Goal: Transaction & Acquisition: Purchase product/service

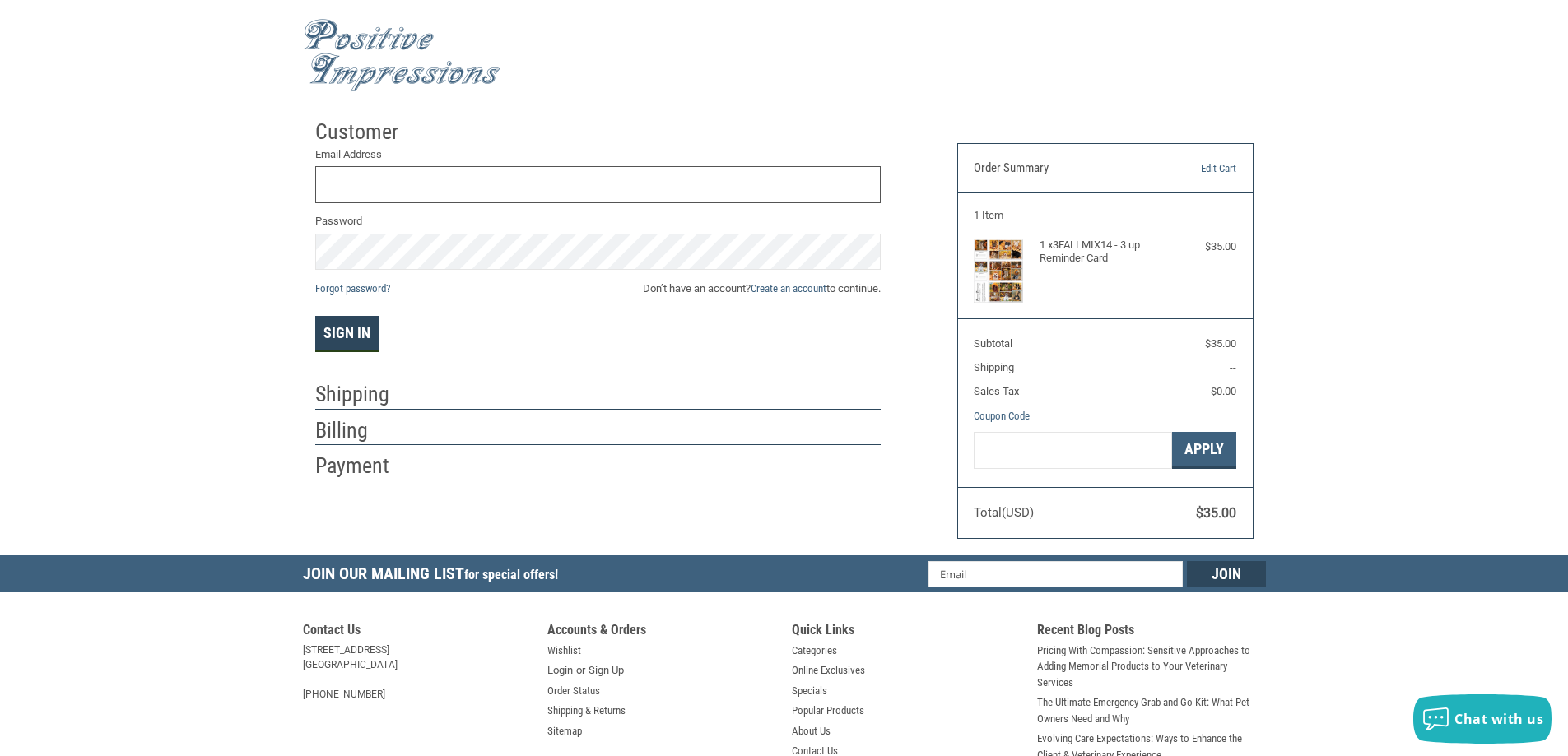
type input "[PERSON_NAME][EMAIL_ADDRESS][DOMAIN_NAME]"
click at [352, 338] on button "Sign In" at bounding box center [347, 334] width 63 height 36
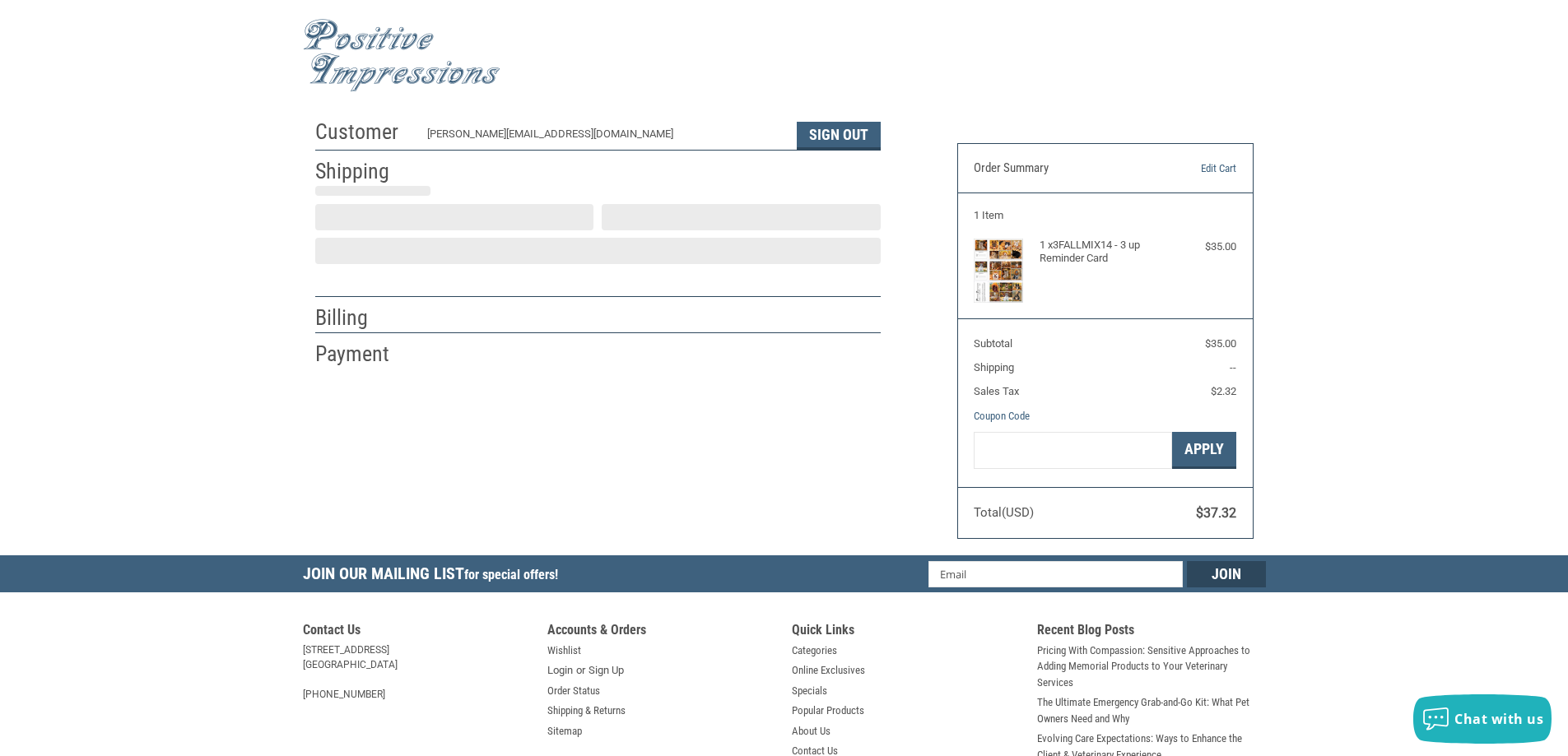
select select "US"
select select "NJ"
type input "[PERSON_NAME]"
type input "4 [GEOGRAPHIC_DATA]"
type input "[STREET_ADDRESS]"
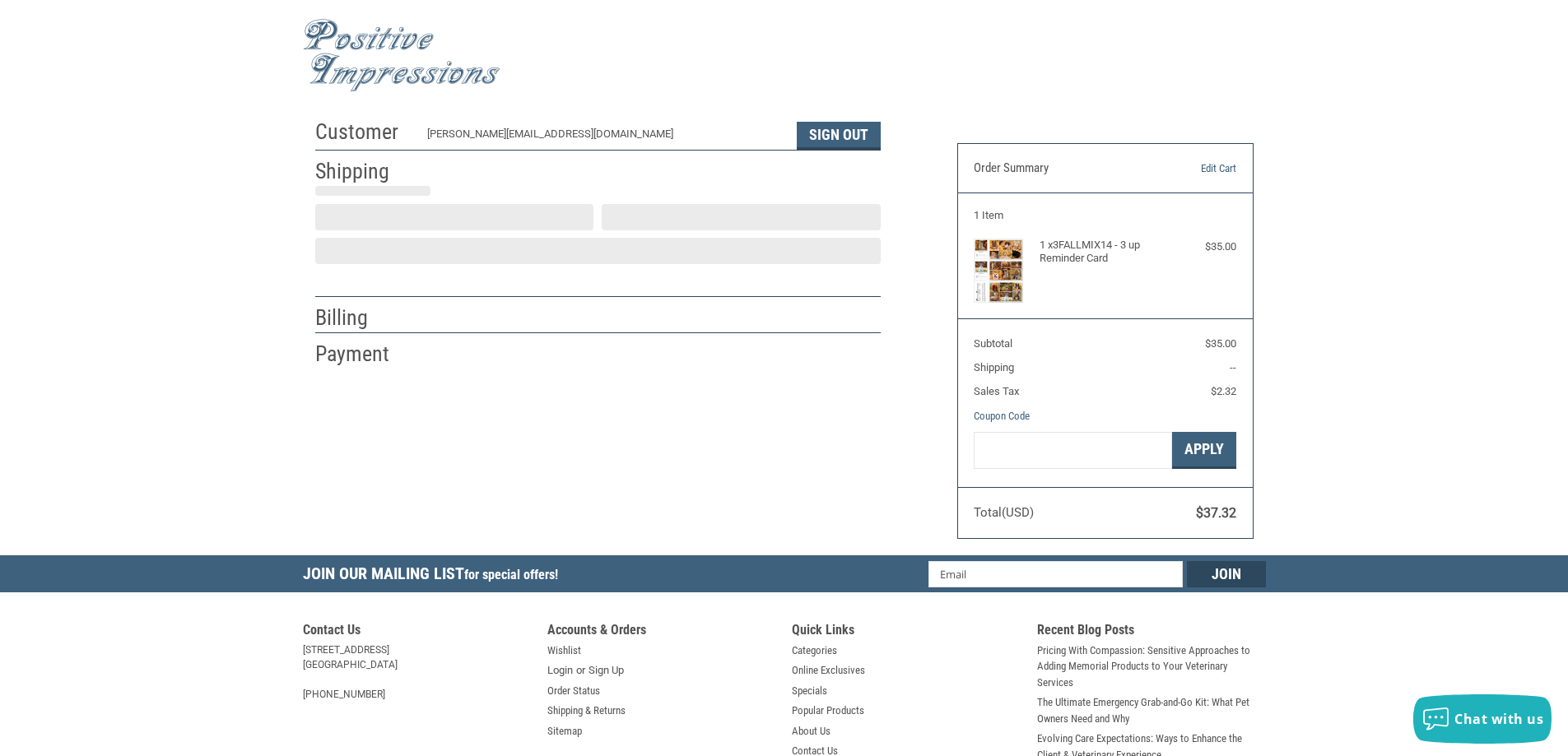
type input "[GEOGRAPHIC_DATA]"
select select "NJ"
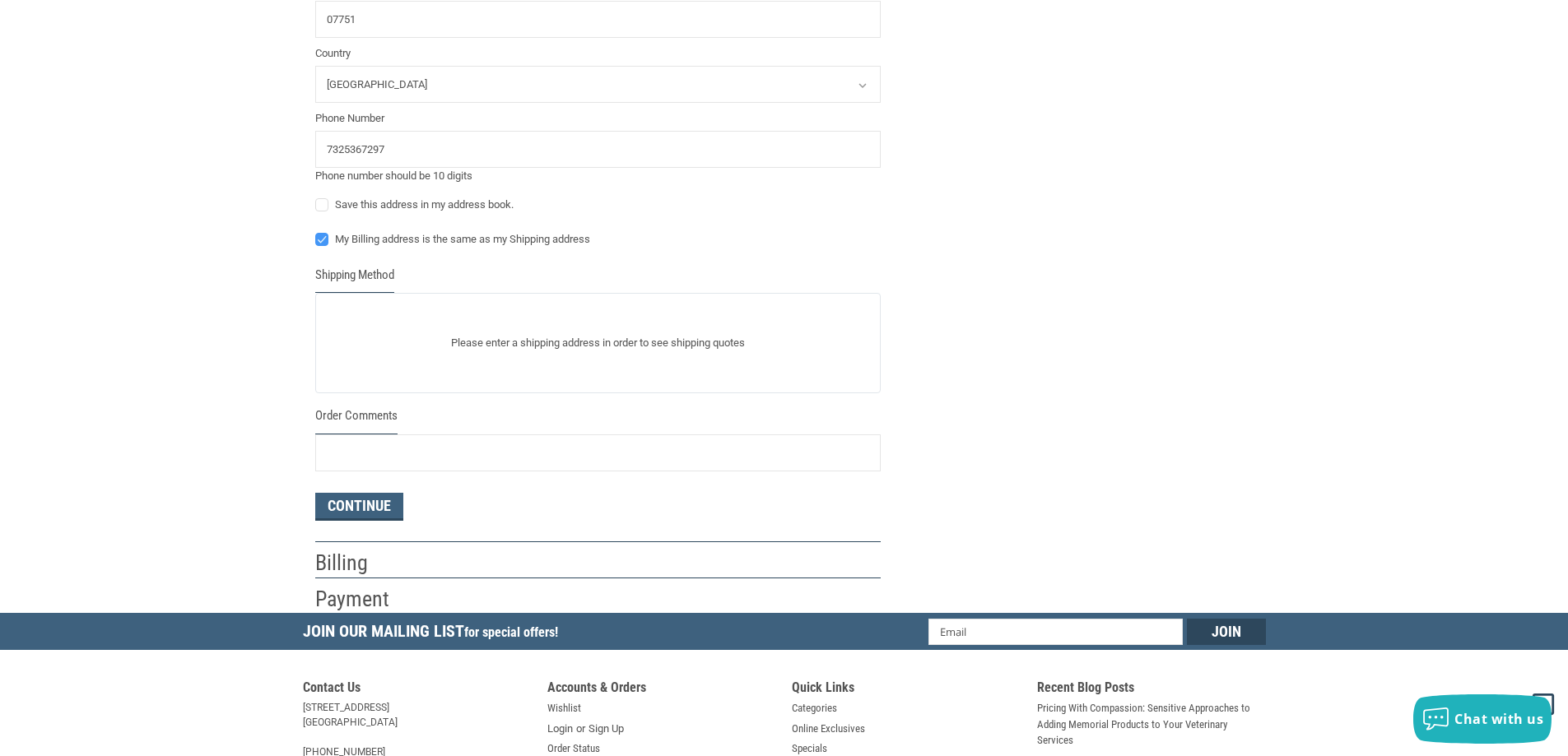
scroll to position [627, 0]
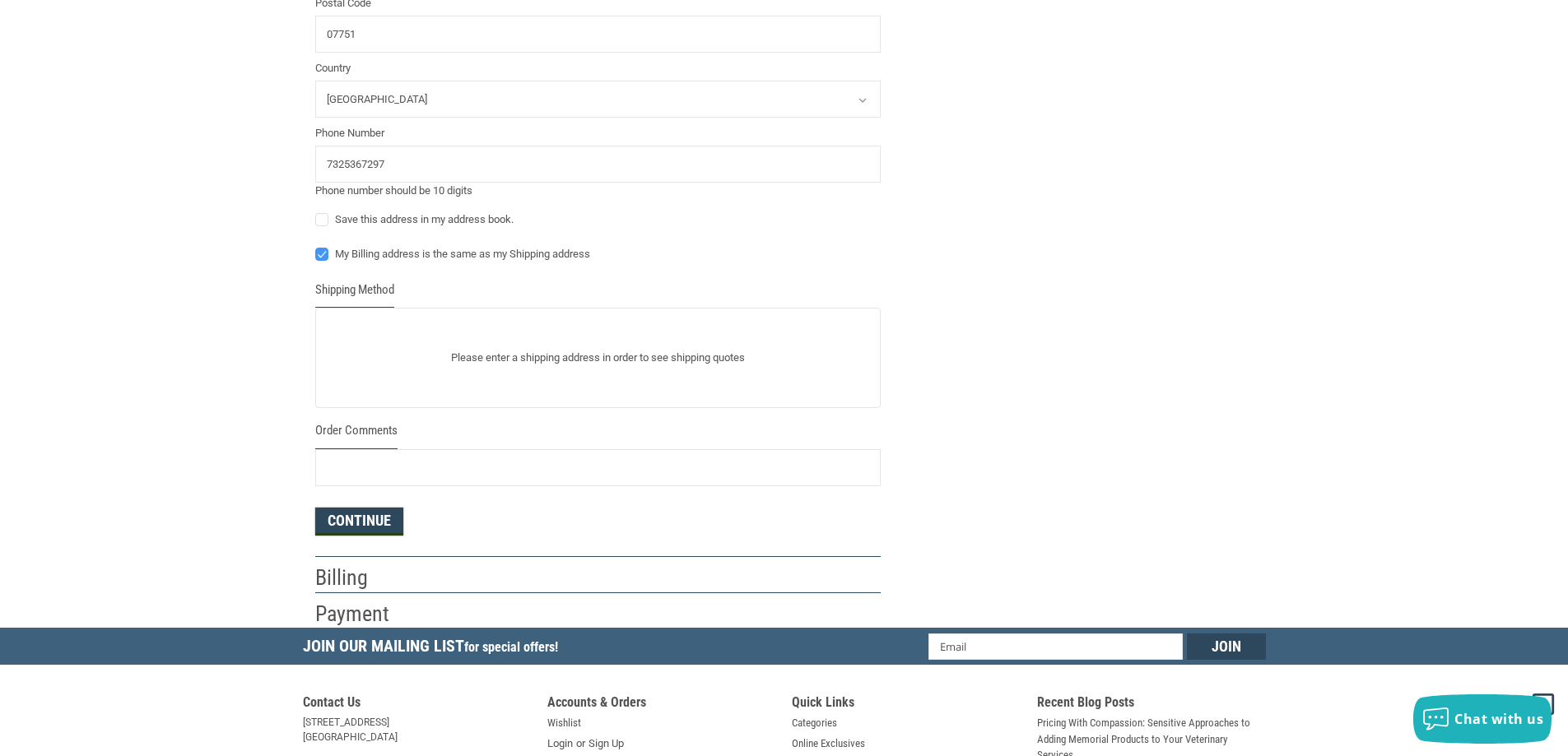
click at [384, 525] on form "Enter a new address First Name [PERSON_NAME] Last Name [PERSON_NAME] Company Na…" at bounding box center [598, 74] width 566 height 923
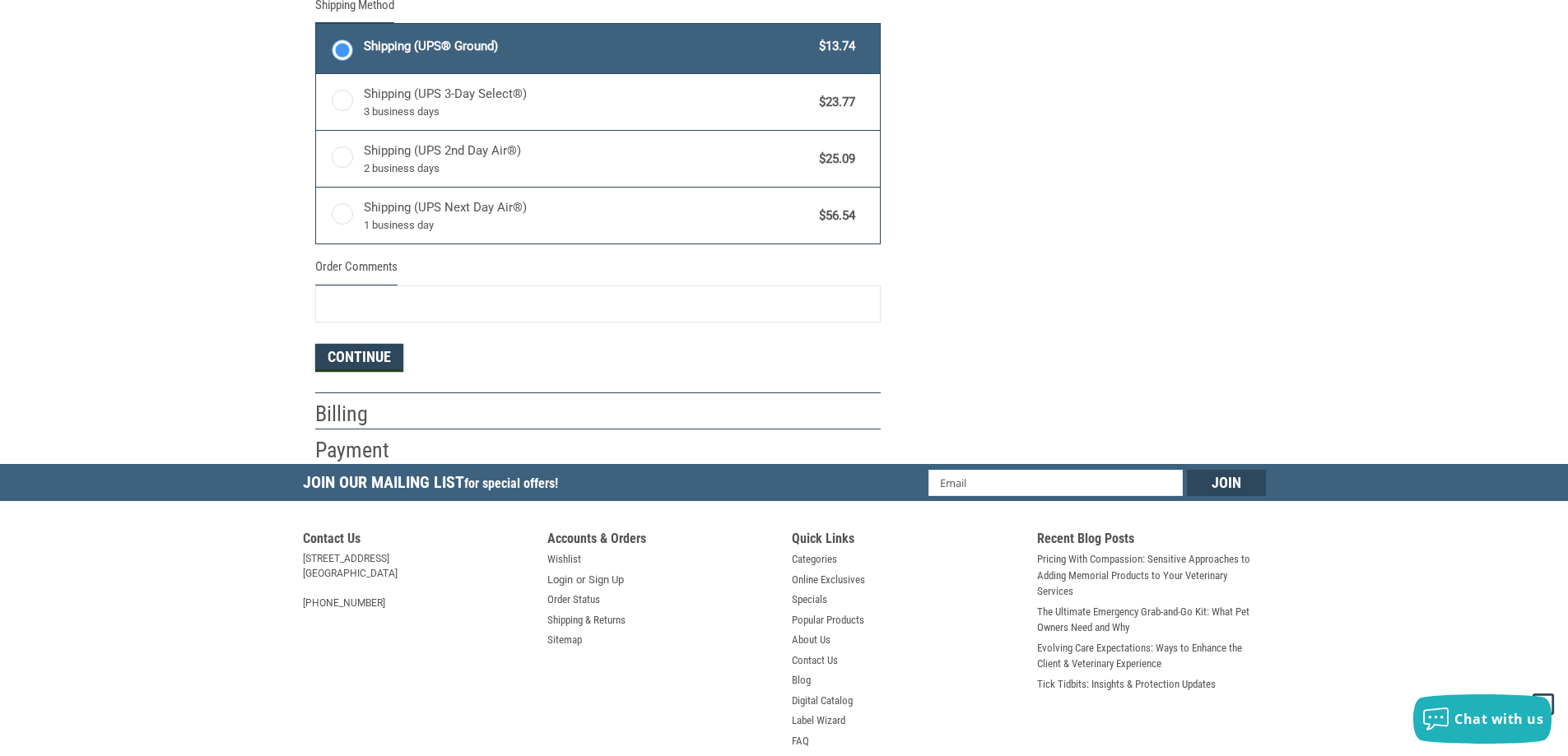
scroll to position [935, 0]
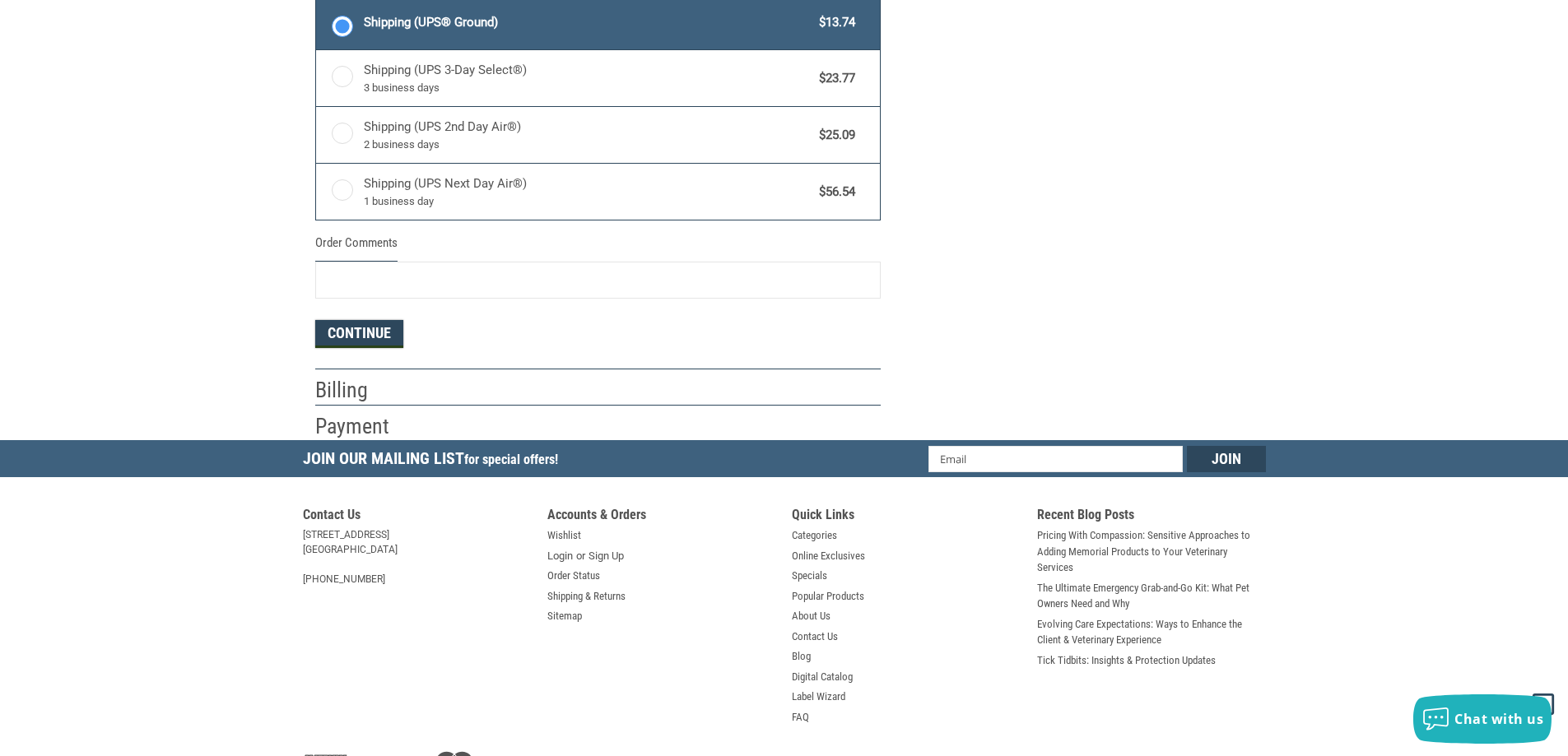
click at [381, 331] on button "Continue" at bounding box center [360, 334] width 88 height 28
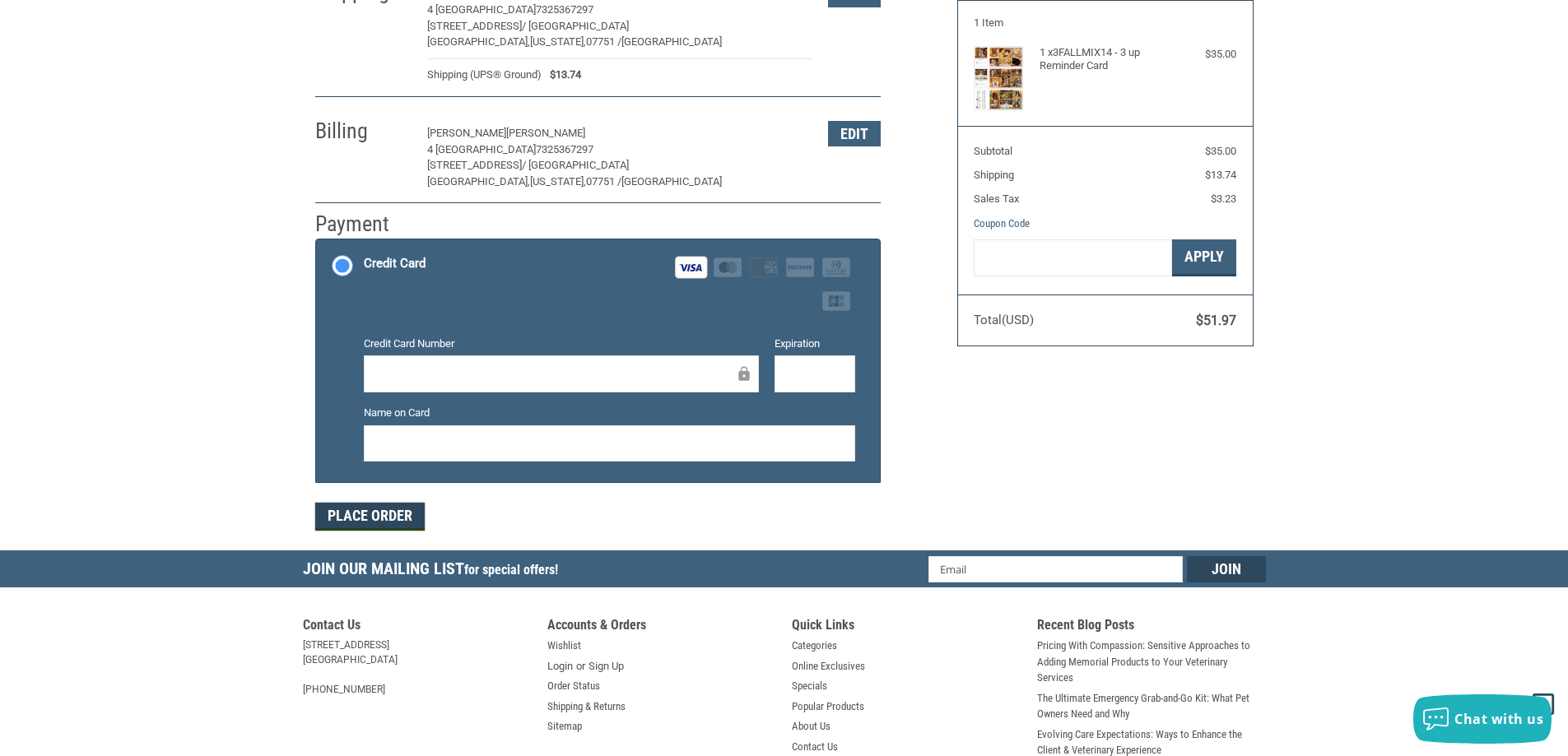
click at [383, 512] on button "Place Order" at bounding box center [370, 517] width 110 height 28
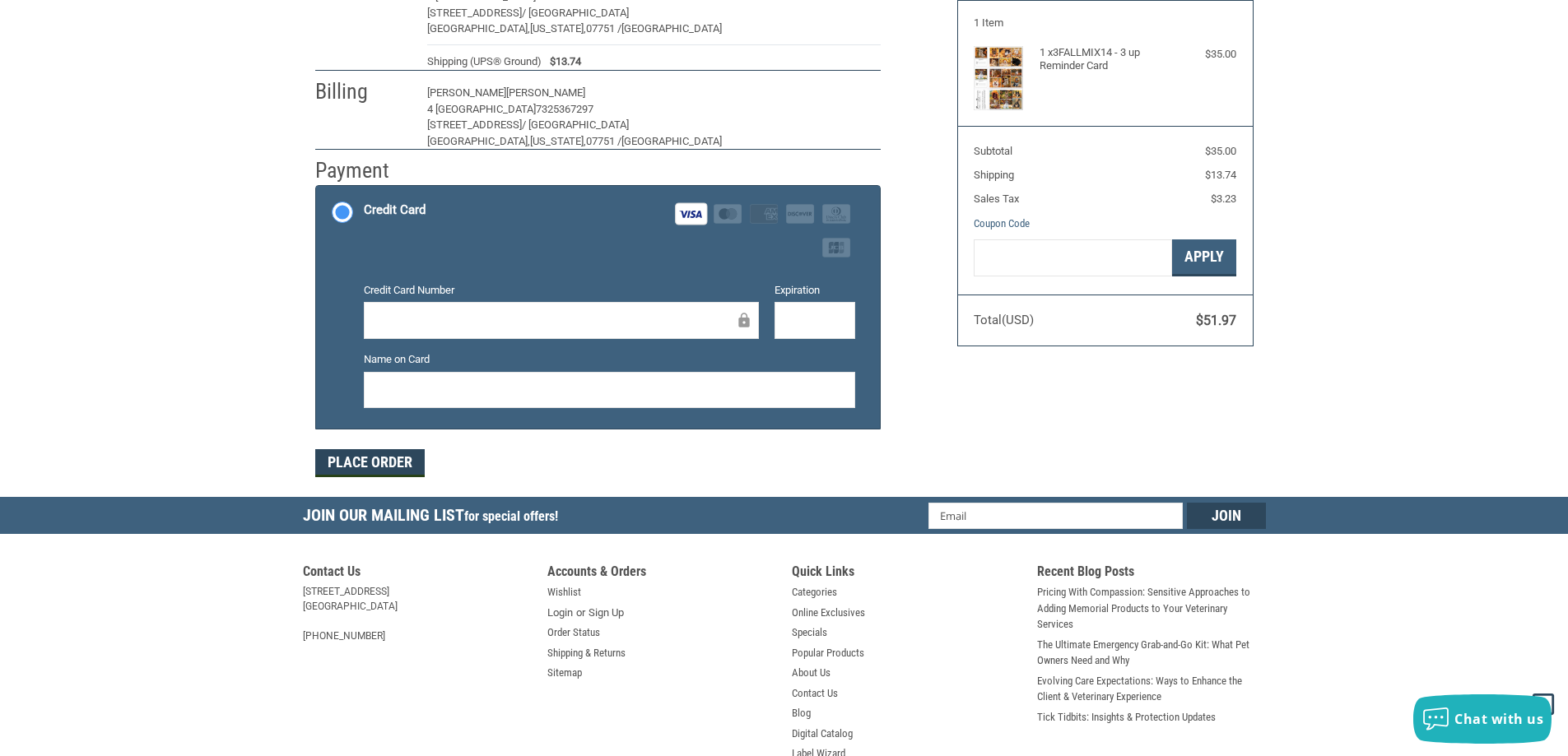
scroll to position [191, 0]
